Goal: Task Accomplishment & Management: Manage account settings

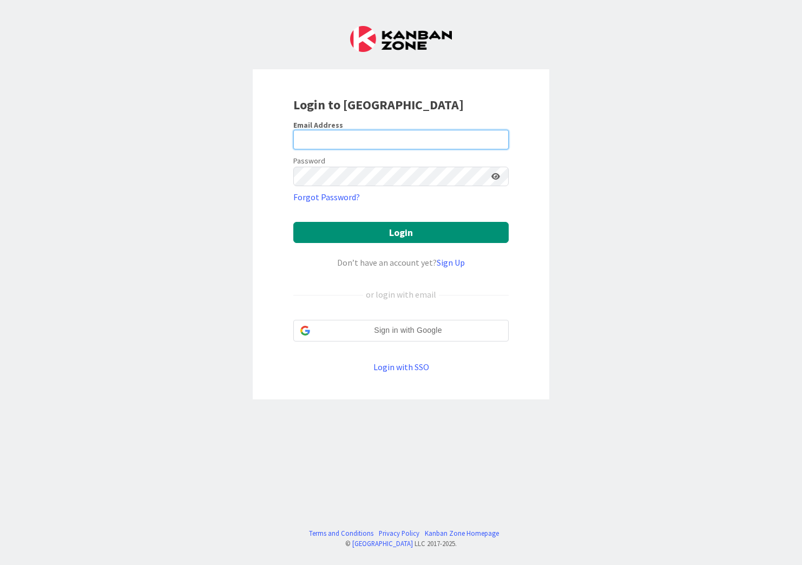
type input "[EMAIL_ADDRESS][PERSON_NAME][DOMAIN_NAME]"
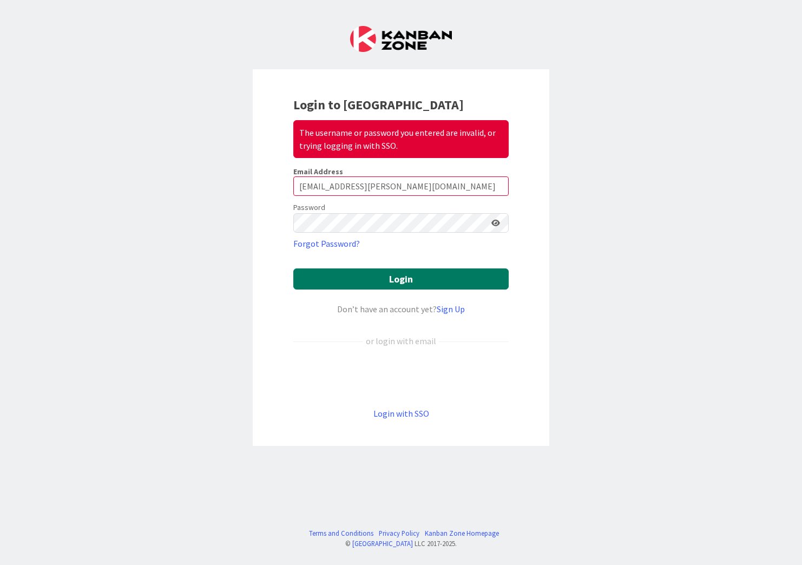
click at [325, 271] on button "Login" at bounding box center [400, 278] width 215 height 21
click at [404, 286] on button "Login" at bounding box center [400, 278] width 215 height 21
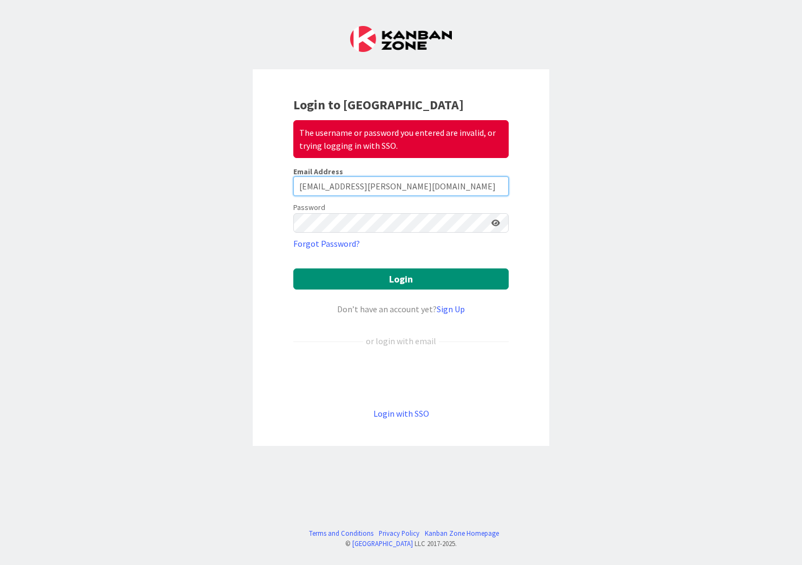
click at [470, 187] on input "[EMAIL_ADDRESS][PERSON_NAME][DOMAIN_NAME]" at bounding box center [400, 185] width 215 height 19
click at [480, 223] on keeper-lock "Open Keeper Popup" at bounding box center [480, 222] width 13 height 13
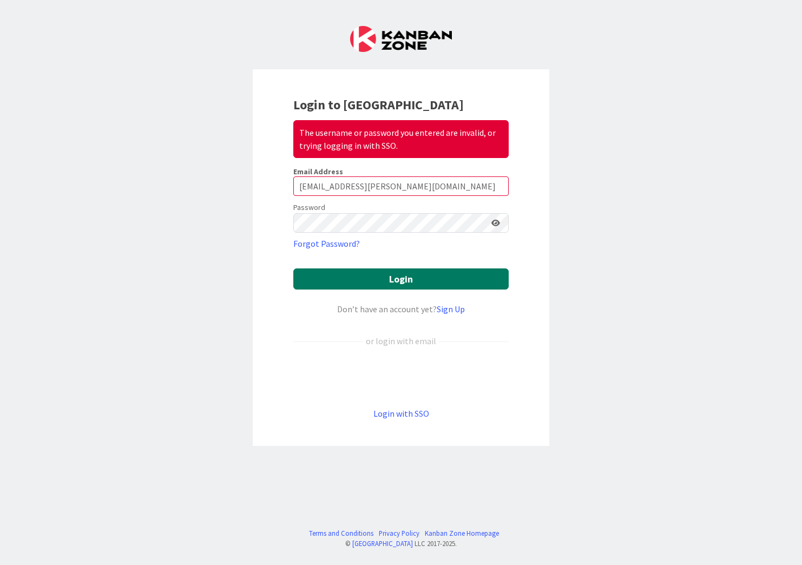
click at [370, 285] on button "Login" at bounding box center [400, 278] width 215 height 21
click at [495, 223] on icon at bounding box center [495, 223] width 9 height 8
click at [247, 227] on div "Login to Kanban Zone The username or password you entered are invalid, or tryin…" at bounding box center [401, 282] width 802 height 565
